Goal: Obtain resource: Download file/media

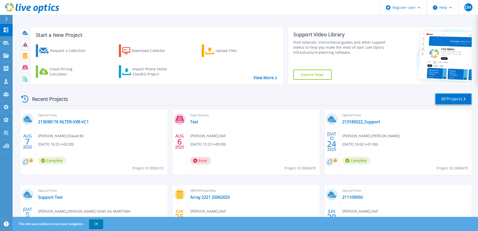
click at [450, 98] on link "All Projects" at bounding box center [454, 98] width 37 height 11
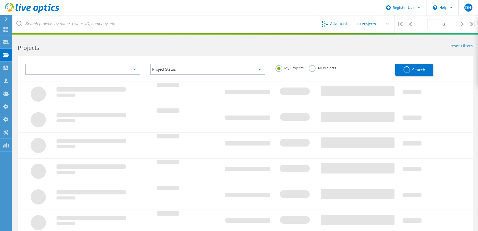
type input "1"
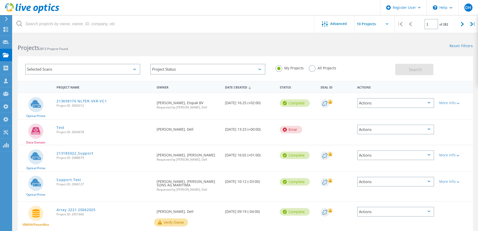
click at [105, 72] on div "Selected Scans" at bounding box center [82, 69] width 115 height 11
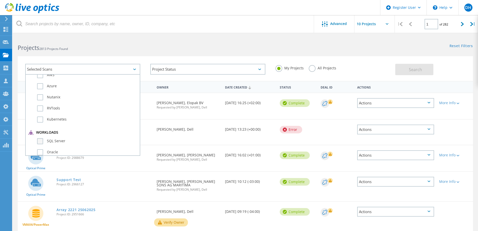
scroll to position [51, 0]
click at [37, 98] on label "Kubernetes" at bounding box center [87, 97] width 100 height 6
click at [0, 0] on input "Kubernetes" at bounding box center [0, 0] width 0 height 0
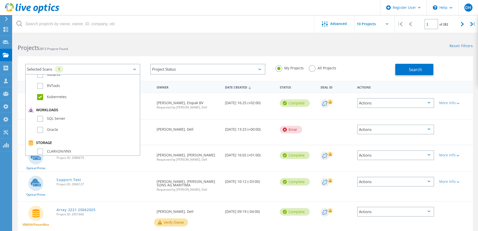
click at [311, 68] on label "All Projects" at bounding box center [323, 67] width 28 height 5
click at [0, 0] on input "All Projects" at bounding box center [0, 0] width 0 height 0
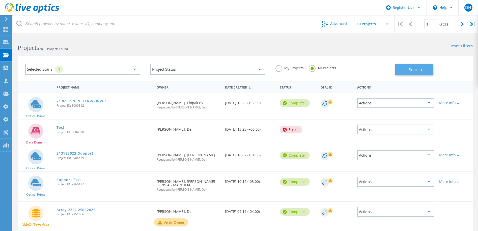
click at [413, 70] on span "Search" at bounding box center [415, 70] width 13 height 6
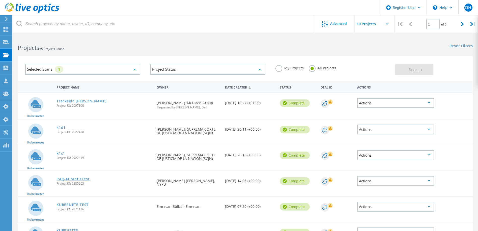
click at [69, 178] on link "PAQ-MirantisTest" at bounding box center [73, 180] width 33 height 4
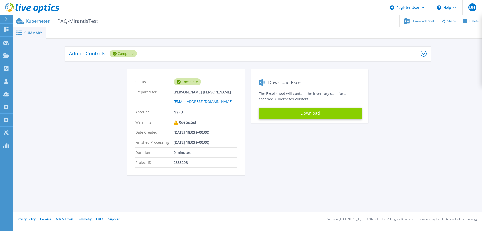
click at [305, 111] on button "Download" at bounding box center [310, 113] width 103 height 11
